Goal: Task Accomplishment & Management: Use online tool/utility

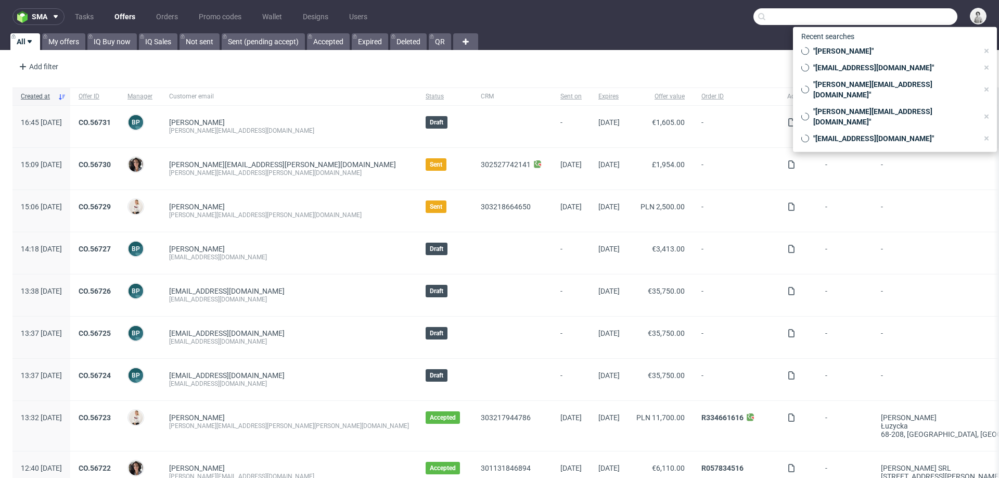
click at [890, 16] on input "text" at bounding box center [856, 16] width 204 height 17
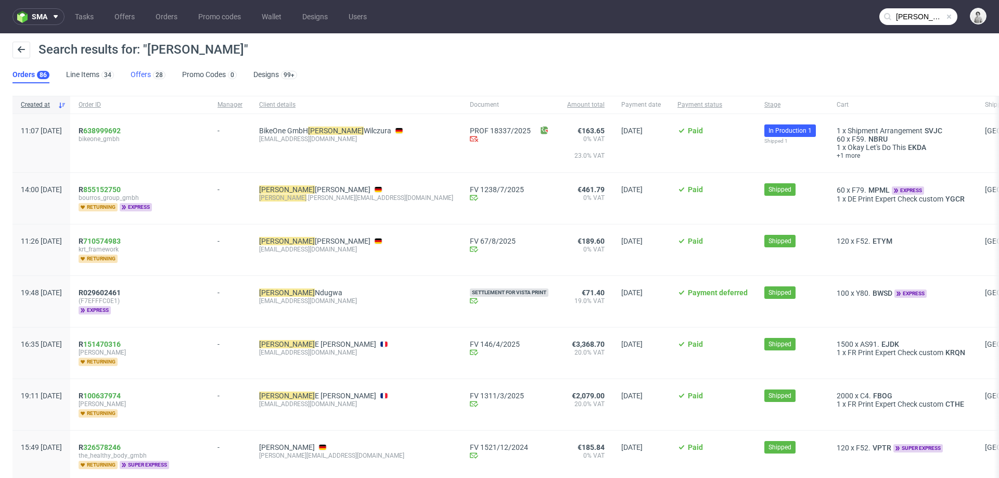
click at [136, 77] on link "Offers 28" at bounding box center [148, 75] width 35 height 17
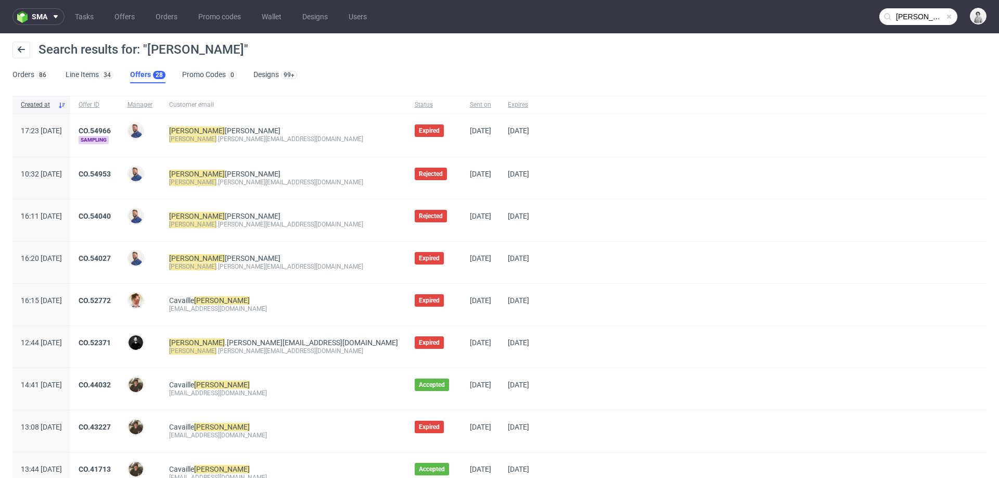
click at [898, 12] on input "[PERSON_NAME]" at bounding box center [919, 16] width 78 height 17
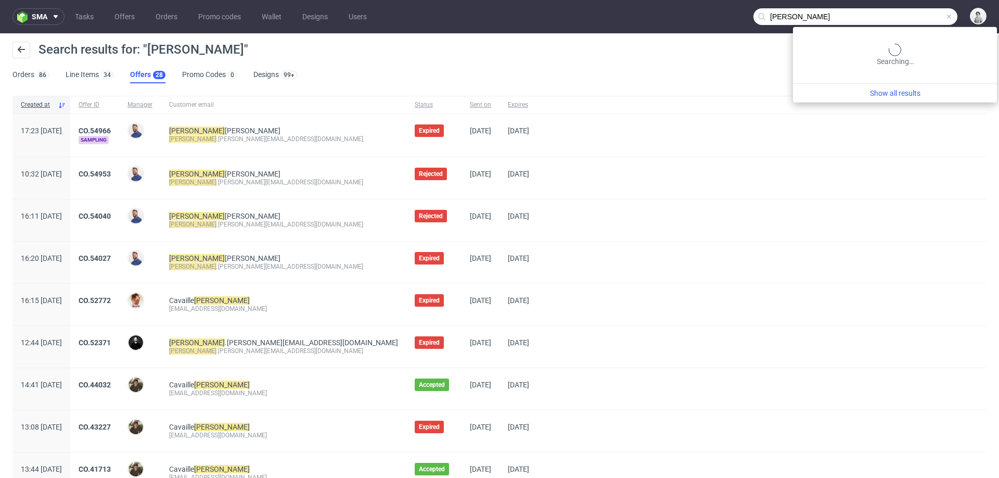
click at [898, 12] on input "[PERSON_NAME]" at bounding box center [856, 16] width 204 height 17
type input "[PERSON_NAME]"
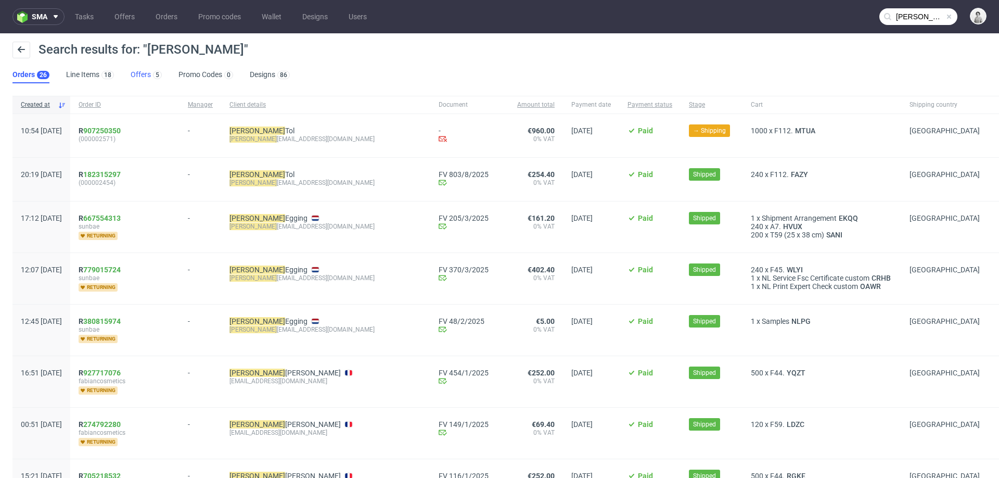
click at [136, 79] on link "Offers 5" at bounding box center [146, 75] width 31 height 17
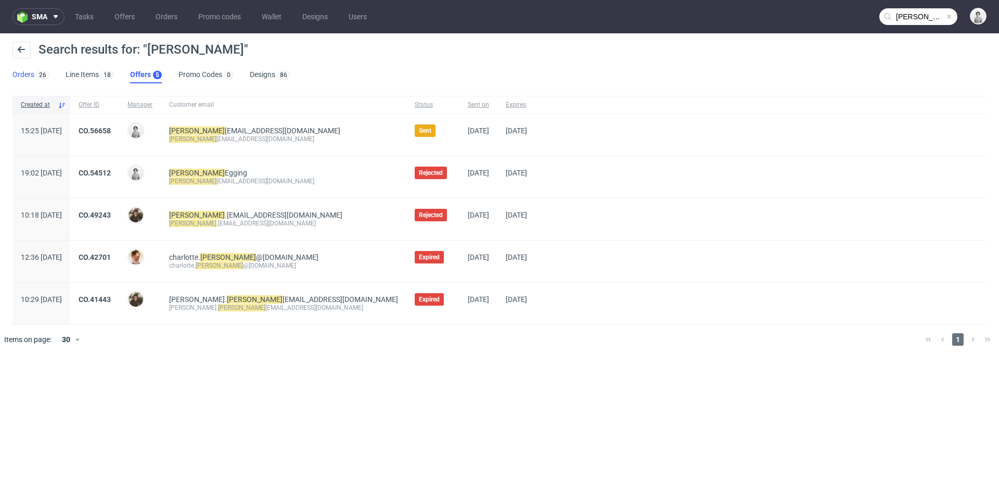
click at [34, 73] on div "26" at bounding box center [41, 74] width 15 height 10
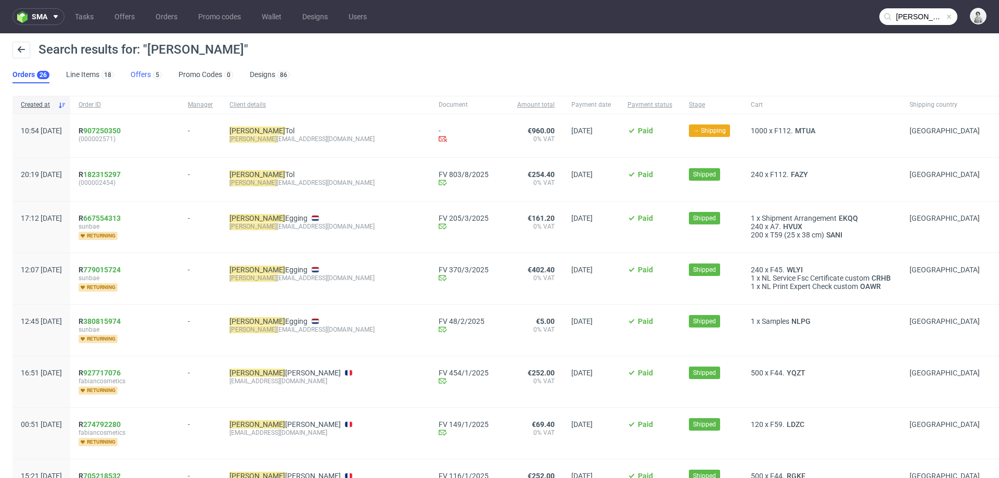
click at [141, 74] on link "Offers 5" at bounding box center [146, 75] width 31 height 17
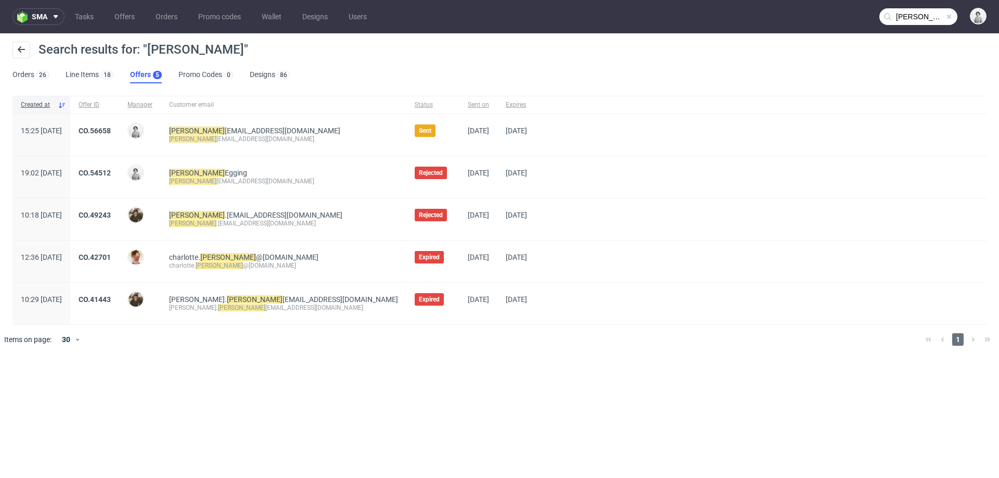
click at [119, 125] on div "CO.56658" at bounding box center [94, 135] width 49 height 42
click at [111, 133] on link "CO.56658" at bounding box center [95, 130] width 32 height 8
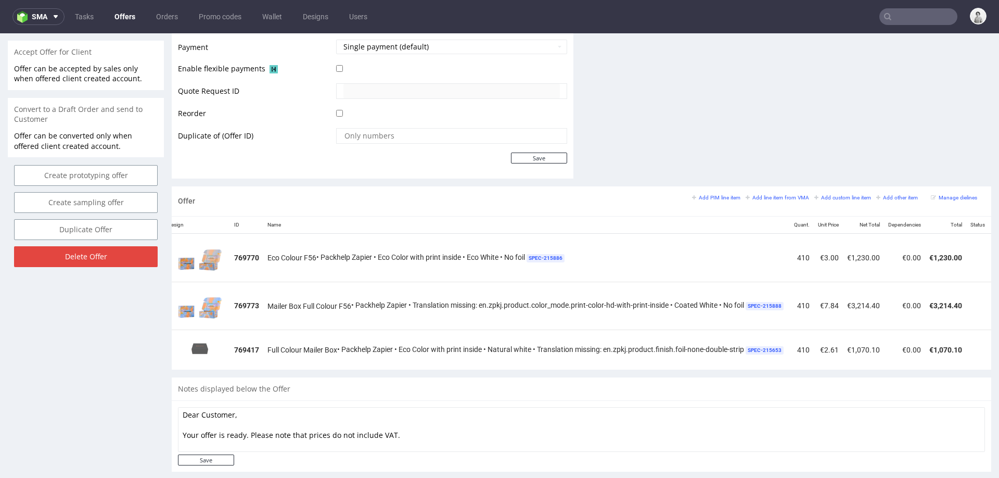
scroll to position [0, 96]
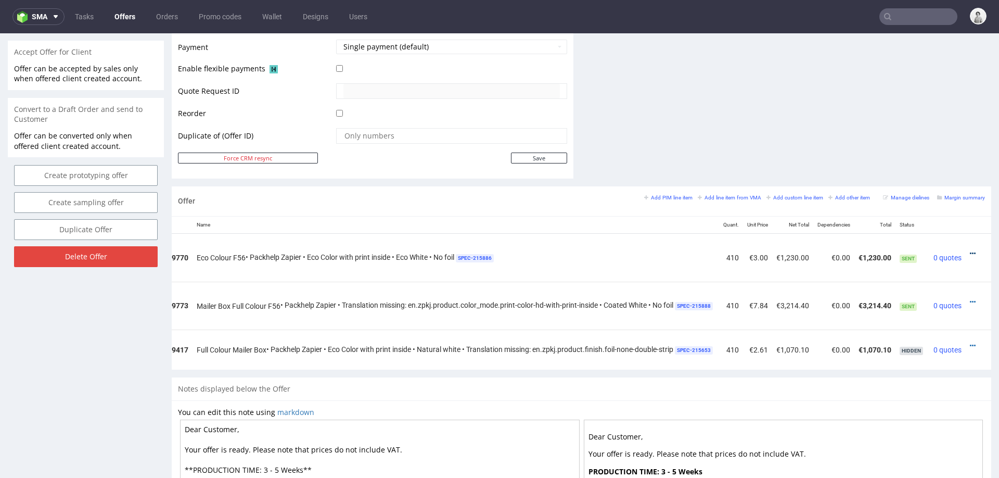
click at [970, 250] on icon at bounding box center [973, 253] width 6 height 7
click at [931, 159] on span "Edit item price" at bounding box center [926, 156] width 84 height 10
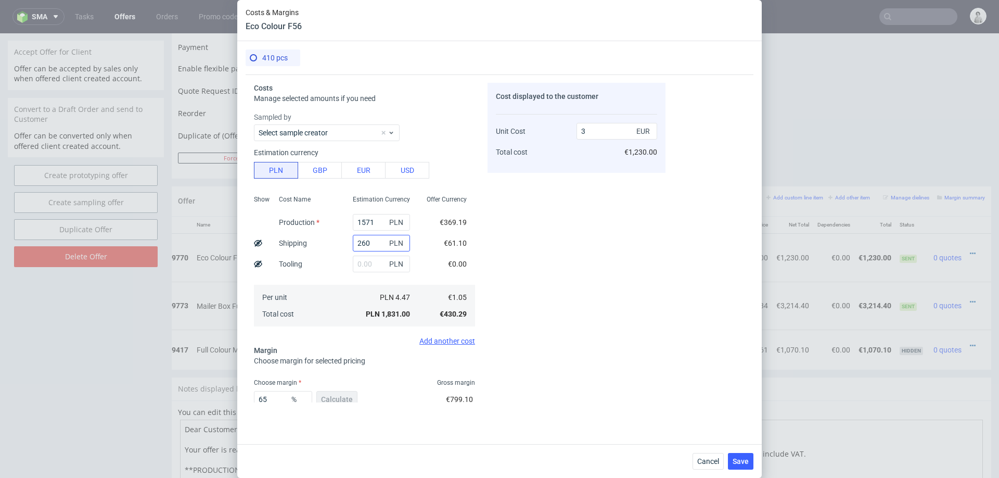
scroll to position [61, 0]
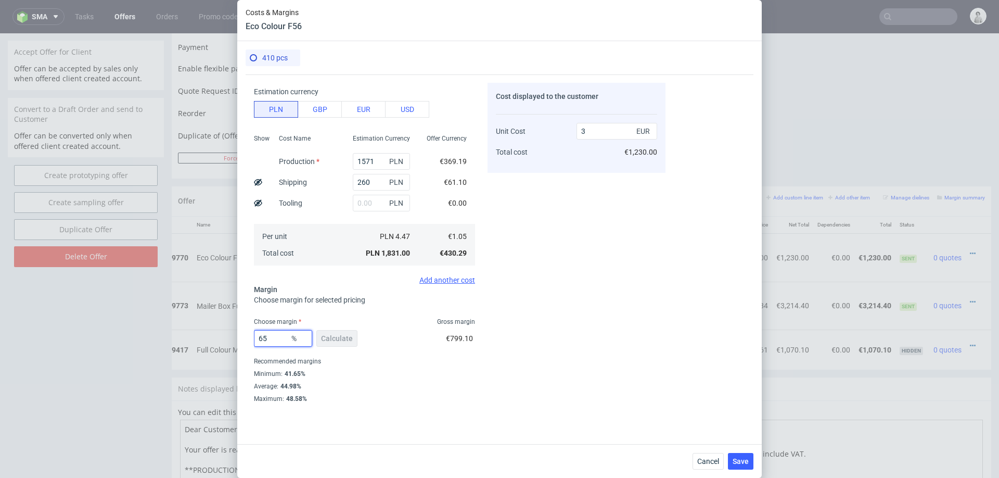
click at [271, 338] on input "65" at bounding box center [283, 338] width 58 height 17
type input "63"
type input "2.84"
type input "64"
type input "2.92"
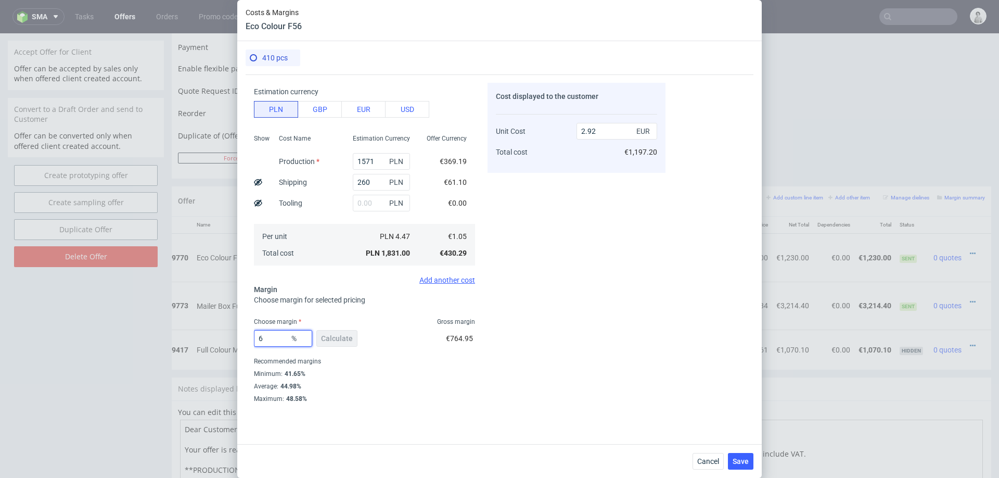
type input "63"
type input "2.84"
type input "63"
click at [537, 341] on div "Cost displayed to the customer Unit Cost Total cost 2.84 EUR €1,164.40" at bounding box center [577, 243] width 178 height 320
click at [740, 458] on span "Save" at bounding box center [741, 461] width 16 height 7
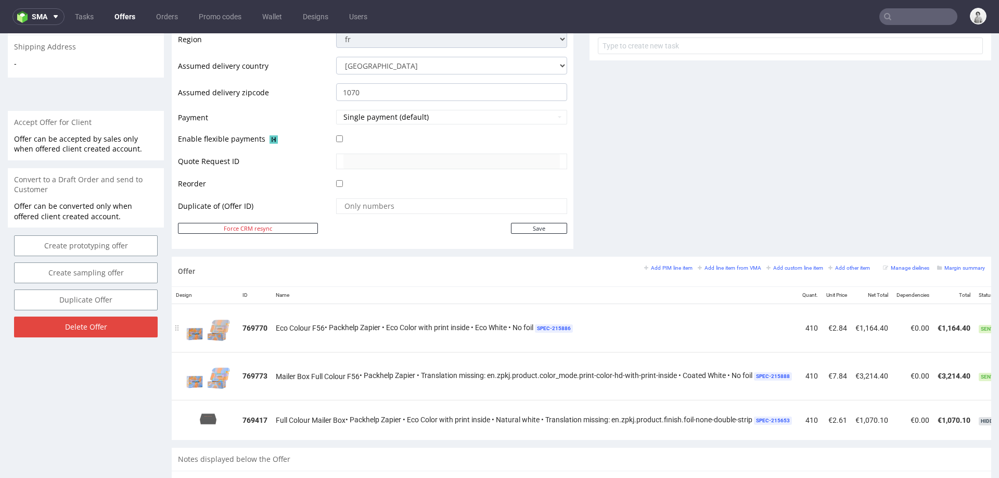
scroll to position [0, 0]
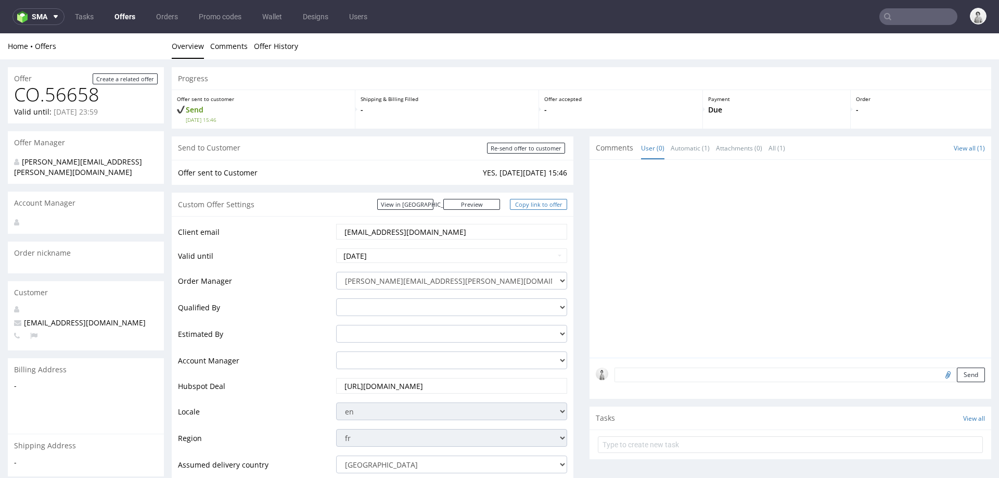
click at [537, 205] on link "Copy link to offer" at bounding box center [538, 204] width 57 height 11
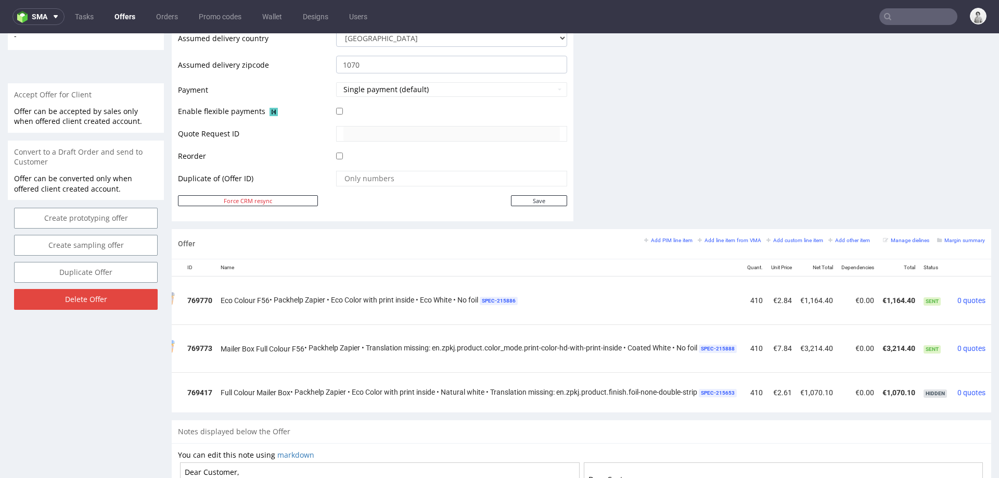
scroll to position [0, 96]
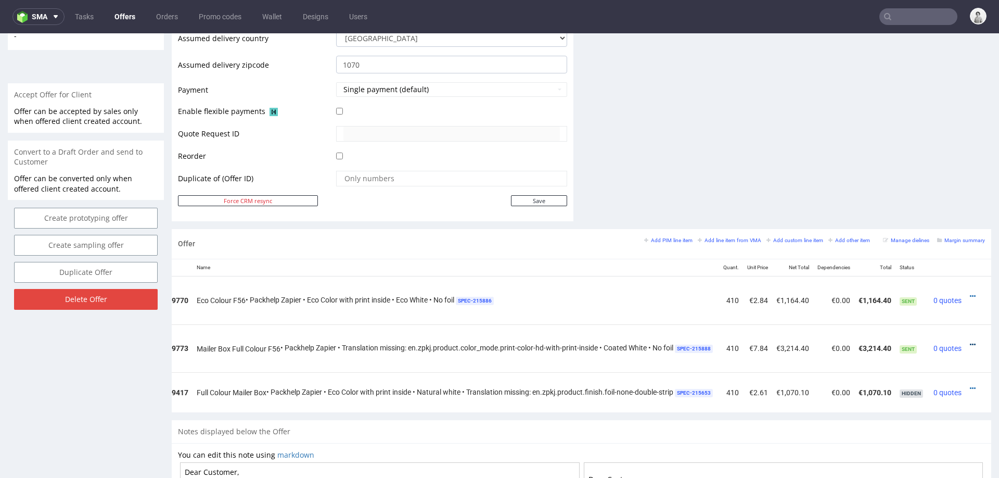
click at [970, 341] on icon at bounding box center [973, 344] width 6 height 7
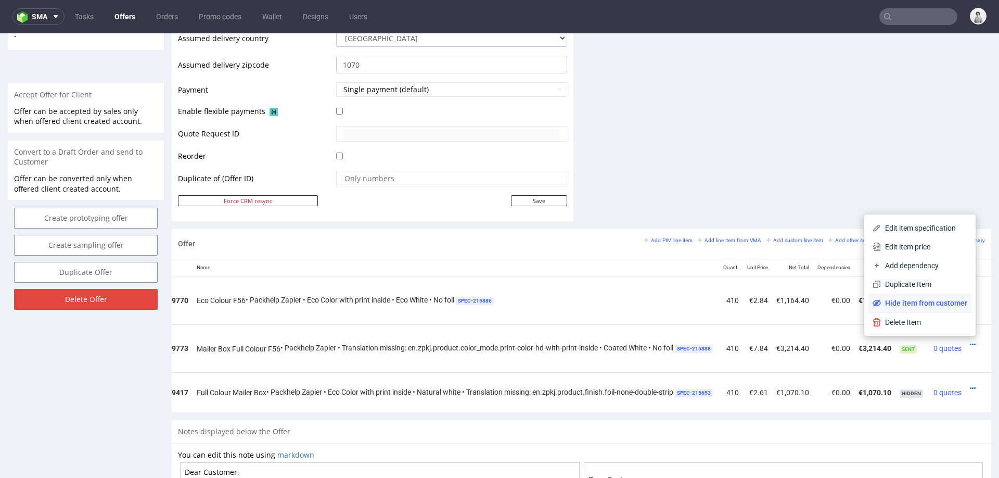
click at [948, 295] on li "Hide item from customer" at bounding box center [920, 303] width 103 height 19
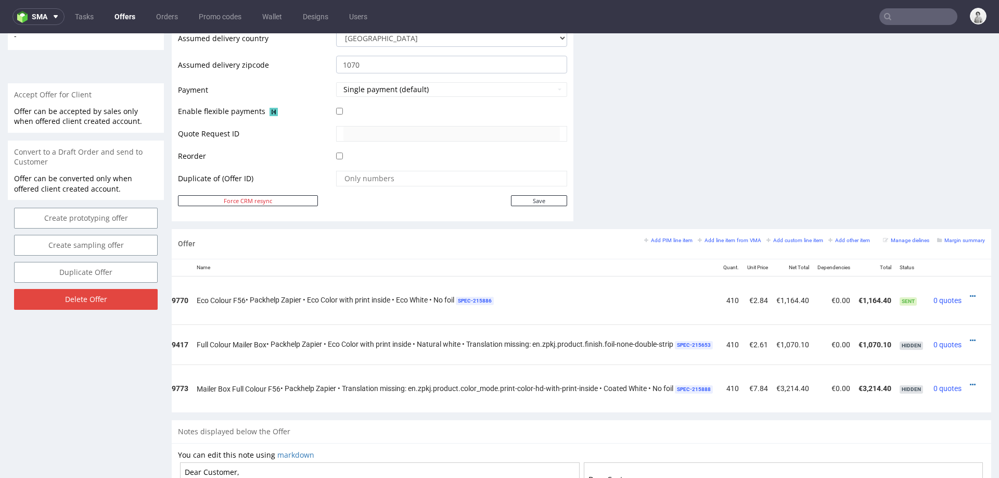
scroll to position [0, 91]
